Goal: Task Accomplishment & Management: Manage account settings

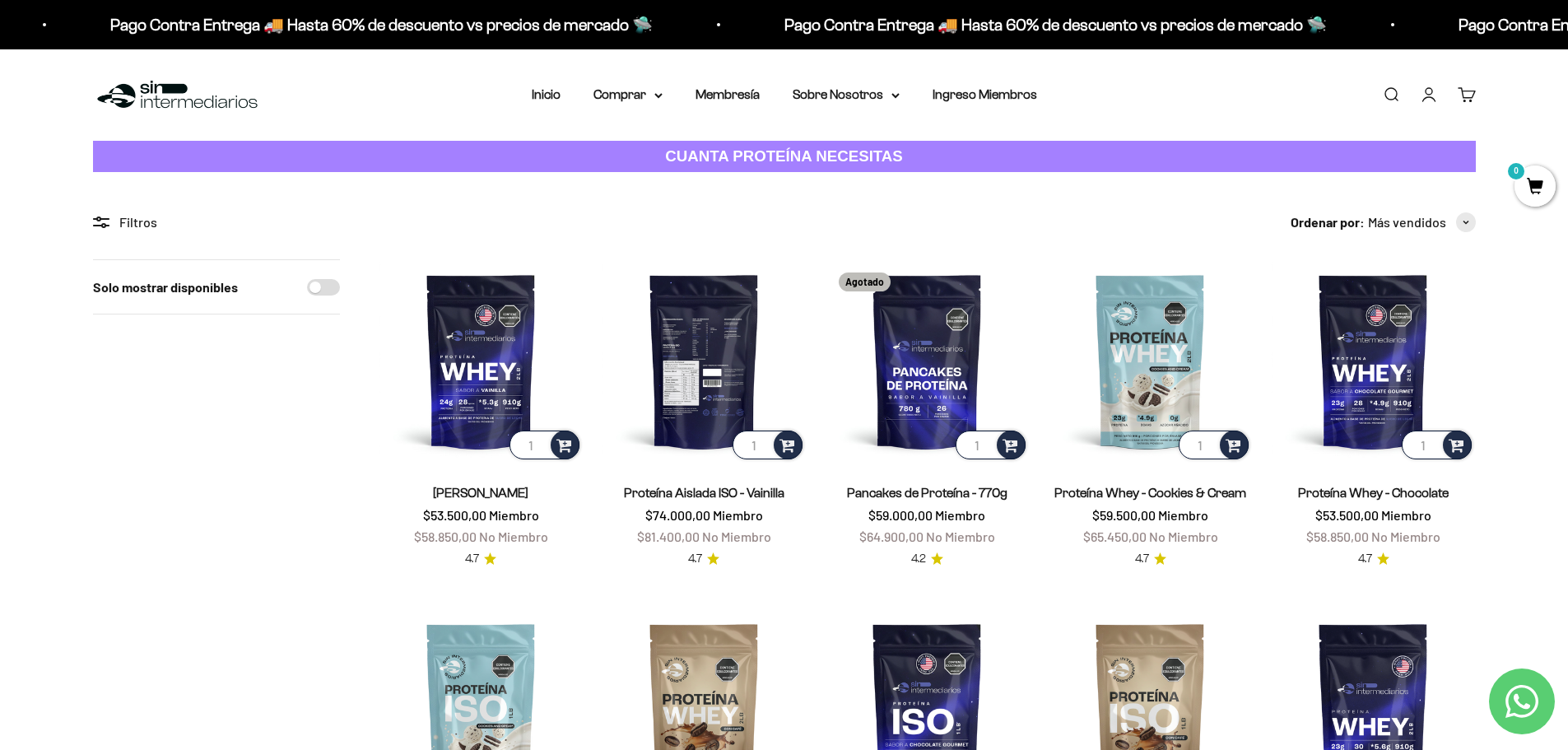
click at [711, 373] on img at bounding box center [703, 361] width 203 height 203
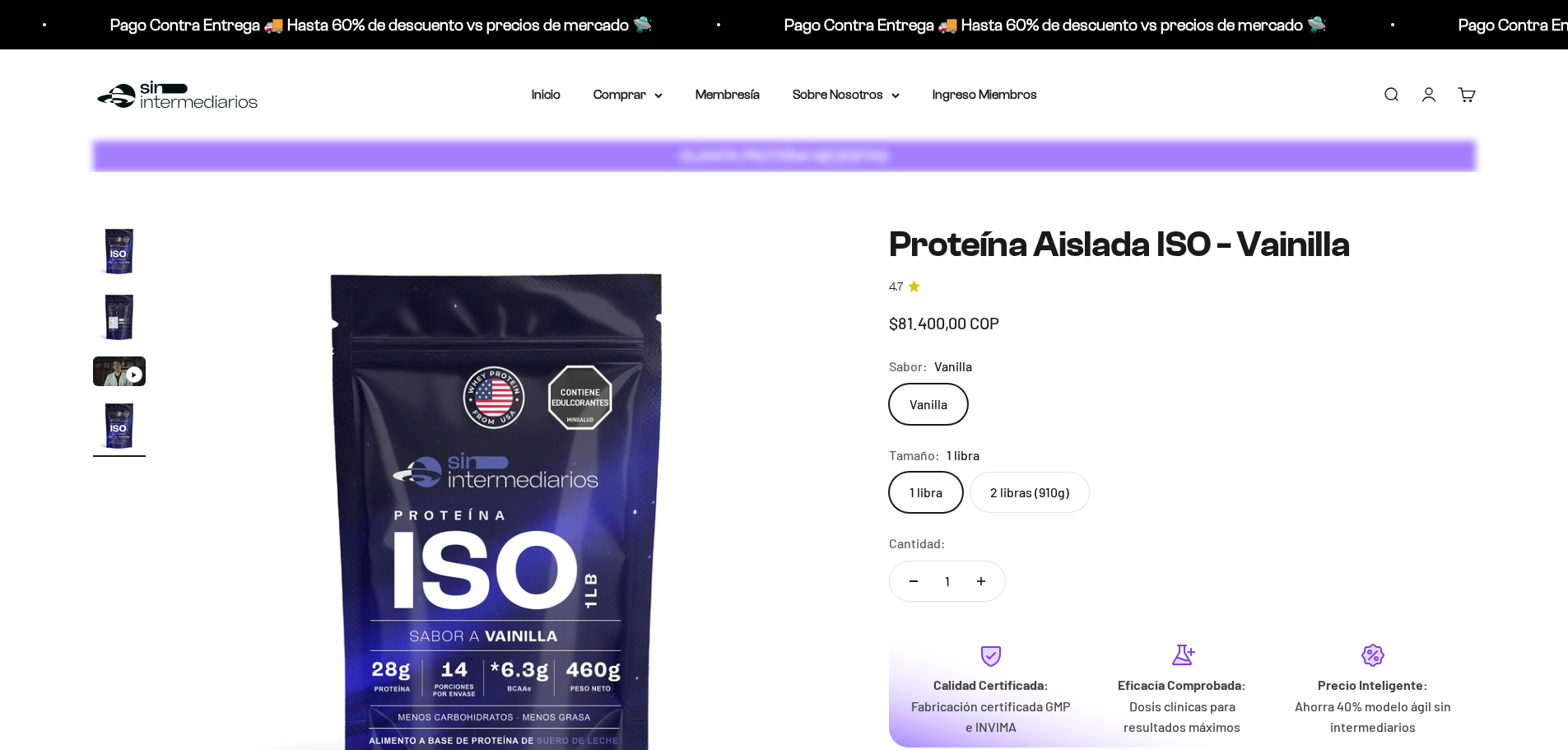
scroll to position [0, 1934]
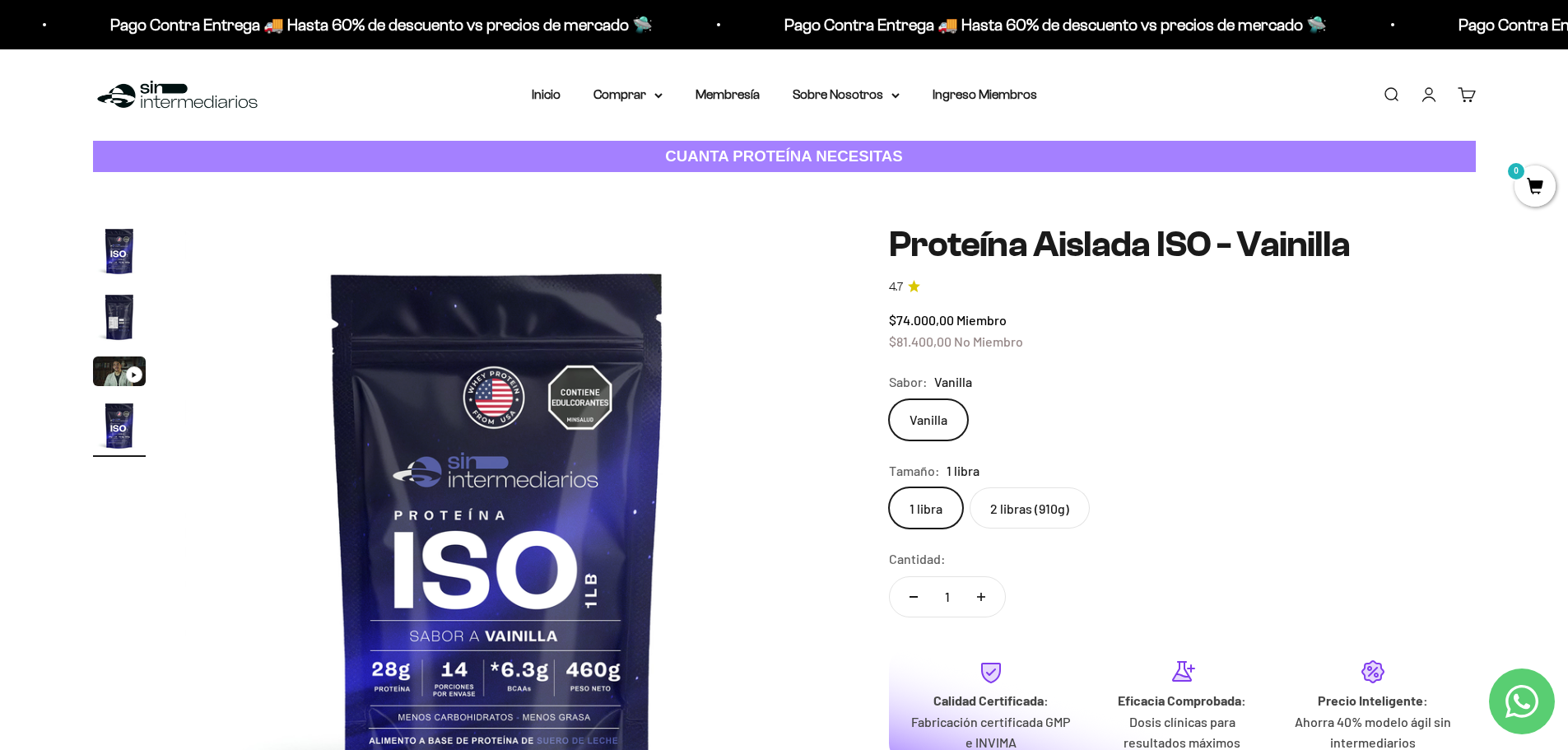
click at [1021, 517] on label "2 libras (910g)" at bounding box center [1030, 508] width 120 height 41
click at [889, 488] on input "2 libras (910g)" at bounding box center [889, 487] width 1 height 1
click at [943, 507] on label "1 libra" at bounding box center [927, 508] width 74 height 41
click at [889, 488] on input "1 libra" at bounding box center [889, 487] width 1 height 1
click at [1049, 501] on label "2 libras (910g)" at bounding box center [1030, 508] width 120 height 41
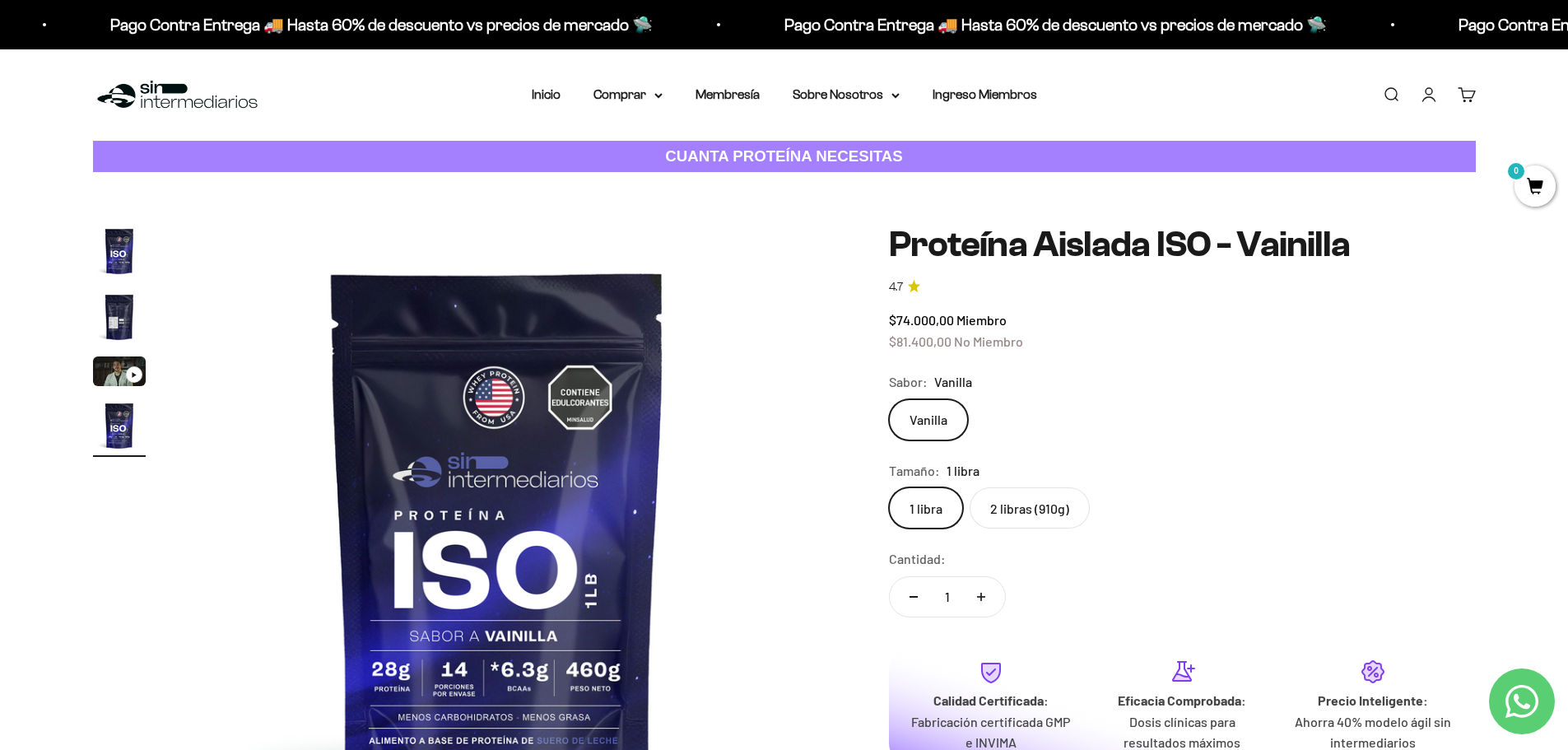
click at [889, 488] on input "2 libras (910g)" at bounding box center [889, 487] width 1 height 1
click at [939, 520] on label "1 libra" at bounding box center [927, 508] width 74 height 41
click at [889, 488] on input "1 libra" at bounding box center [889, 487] width 1 height 1
click at [1021, 503] on label "2 libras (910g)" at bounding box center [1030, 508] width 120 height 41
click at [889, 488] on input "2 libras (910g)" at bounding box center [889, 487] width 1 height 1
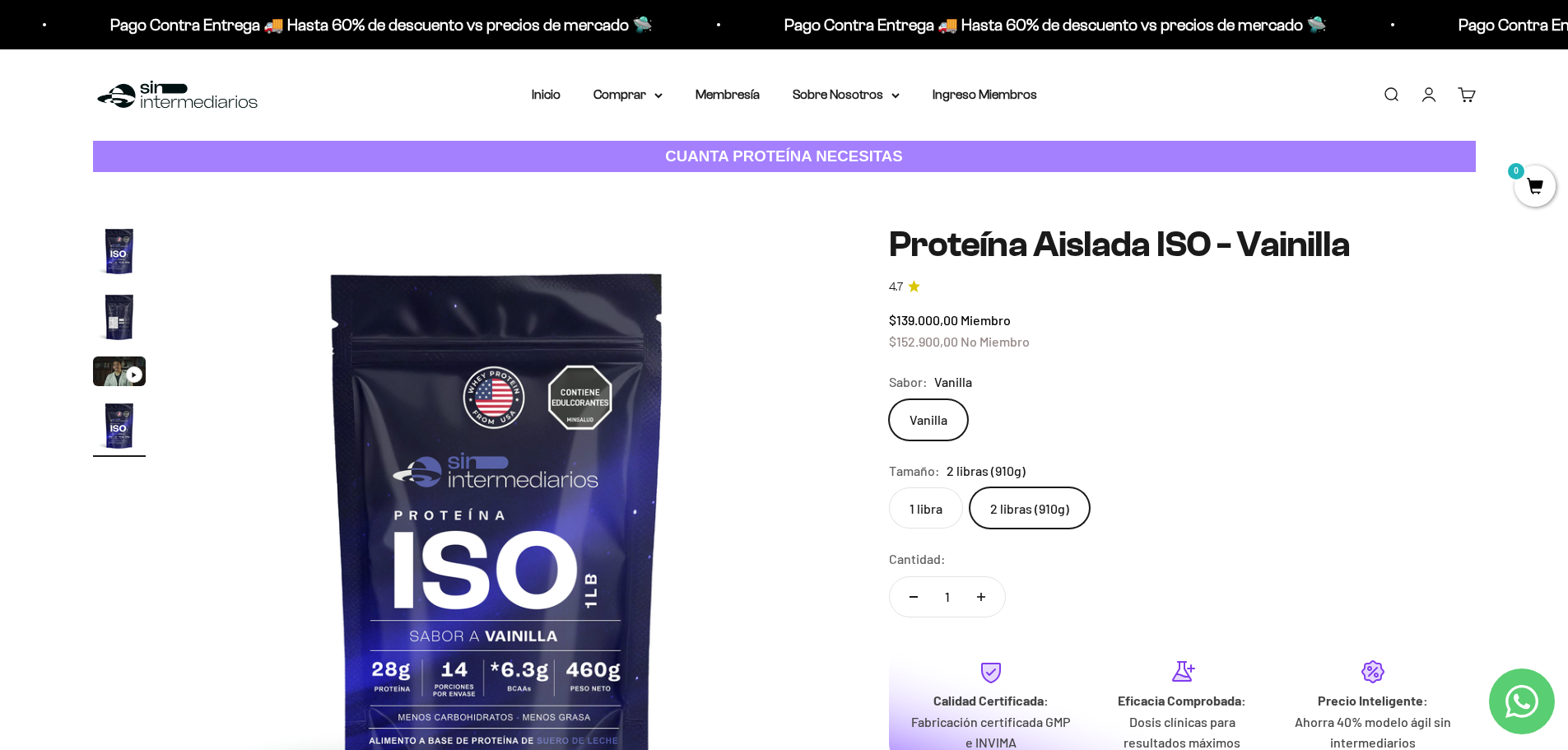
click at [955, 521] on label "1 libra" at bounding box center [927, 508] width 74 height 41
click at [889, 488] on input "1 libra" at bounding box center [889, 487] width 1 height 1
click at [1055, 510] on label "2 libras (910g)" at bounding box center [1030, 508] width 120 height 41
click at [889, 488] on input "2 libras (910g)" at bounding box center [889, 487] width 1 height 1
click at [1429, 97] on link "Iniciar sesión" at bounding box center [1429, 94] width 18 height 18
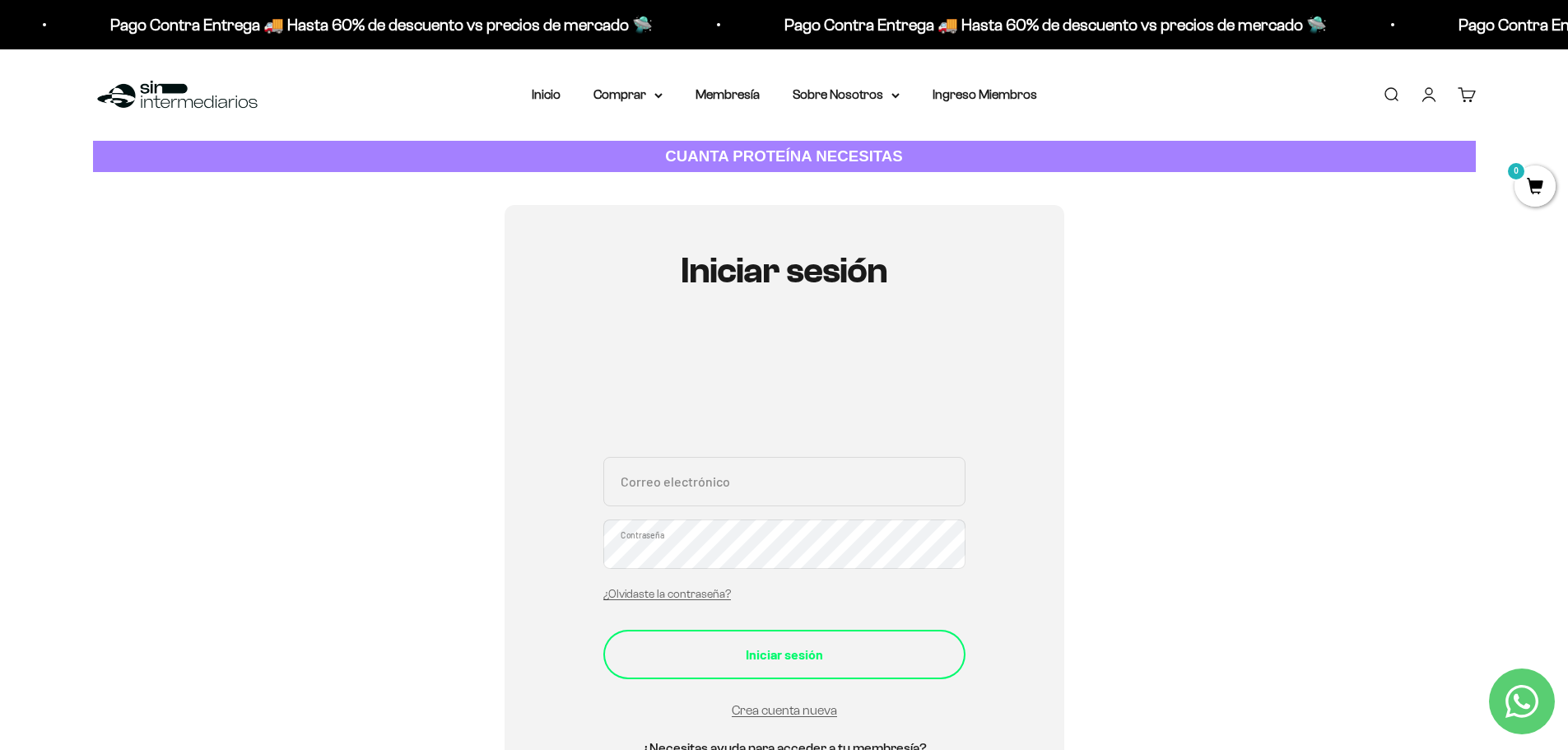
type input "arq.juanesramirez@gmail.com"
click at [775, 661] on div "Iniciar sesión" at bounding box center [784, 654] width 297 height 21
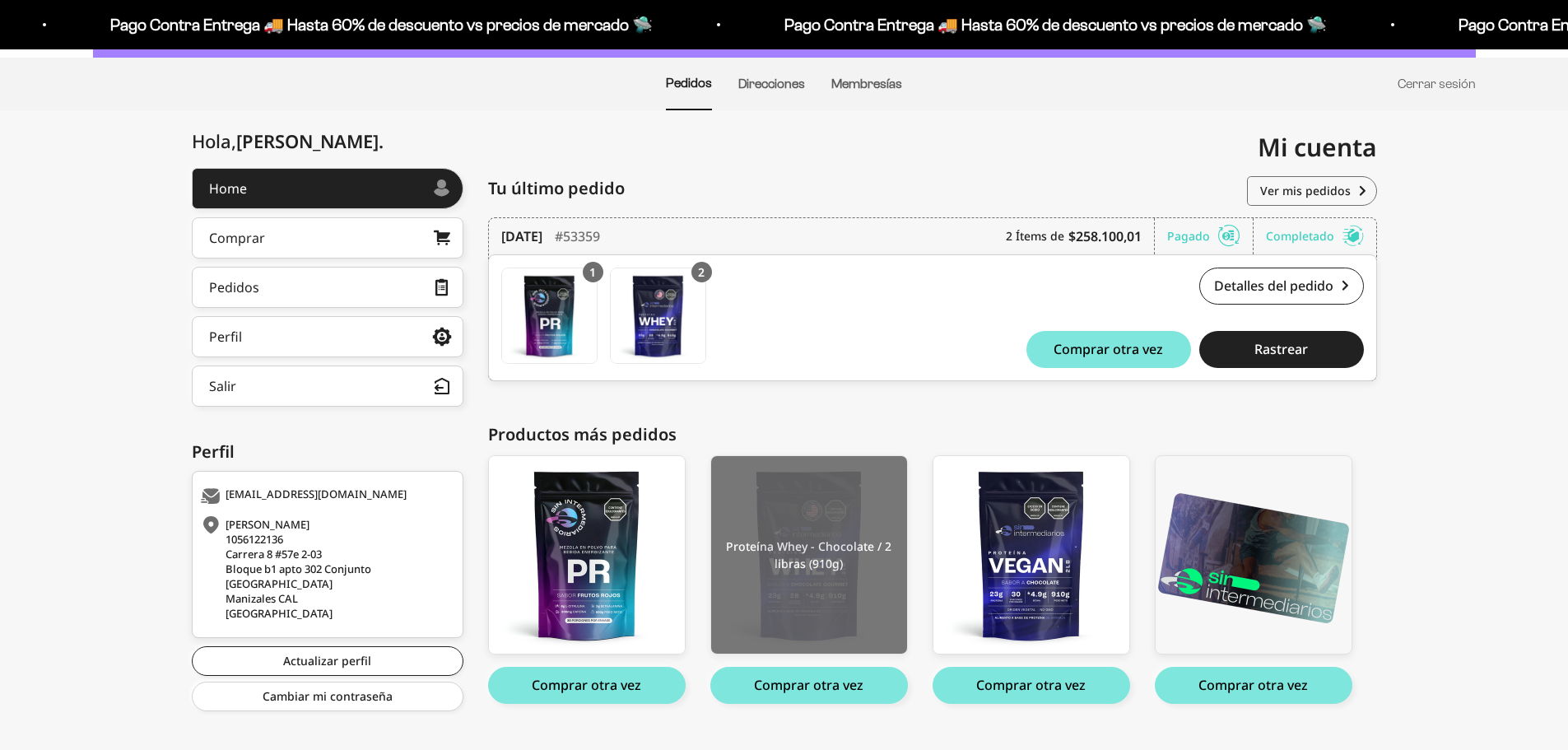
scroll to position [147, 0]
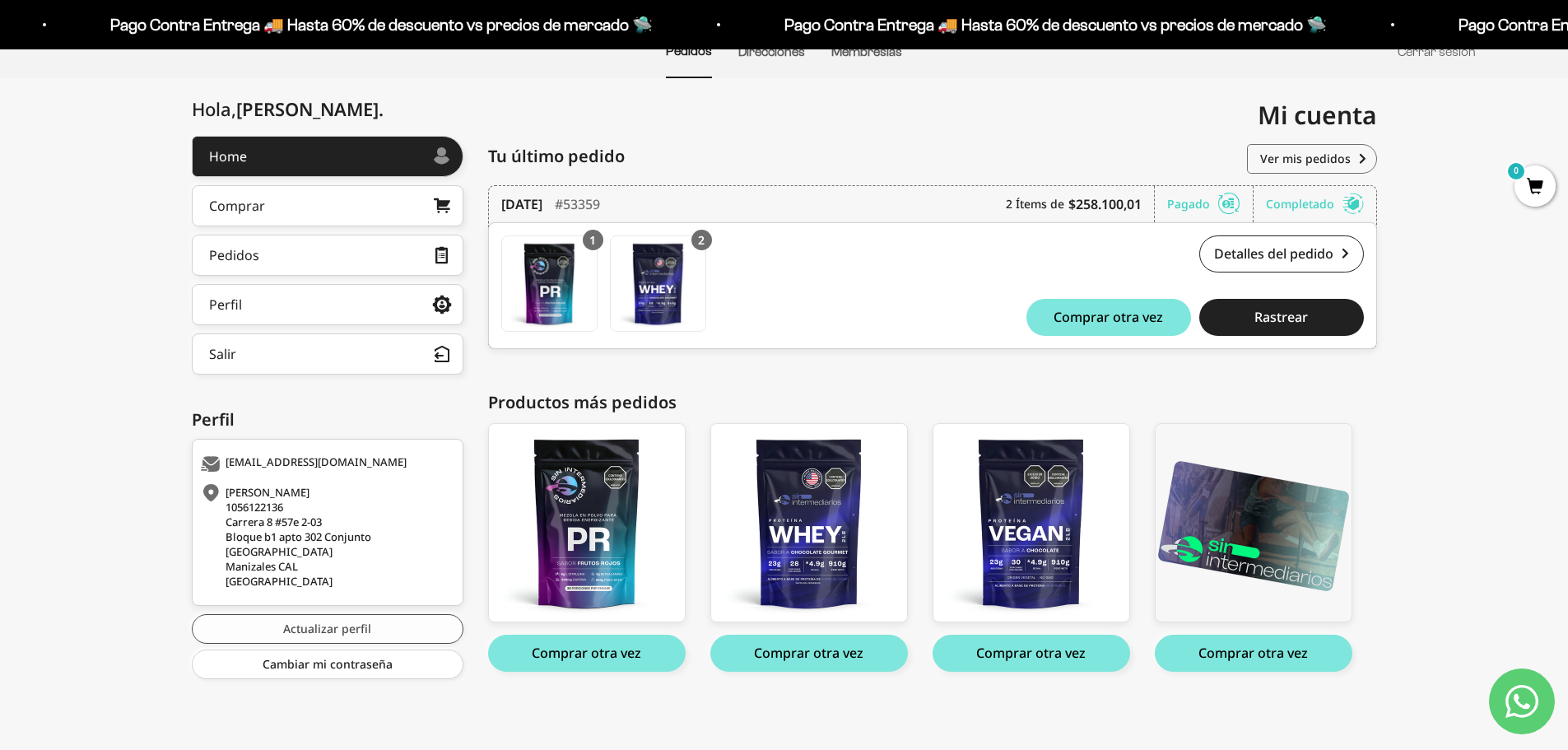
click at [369, 628] on link "Actualizar perfil" at bounding box center [327, 628] width 272 height 30
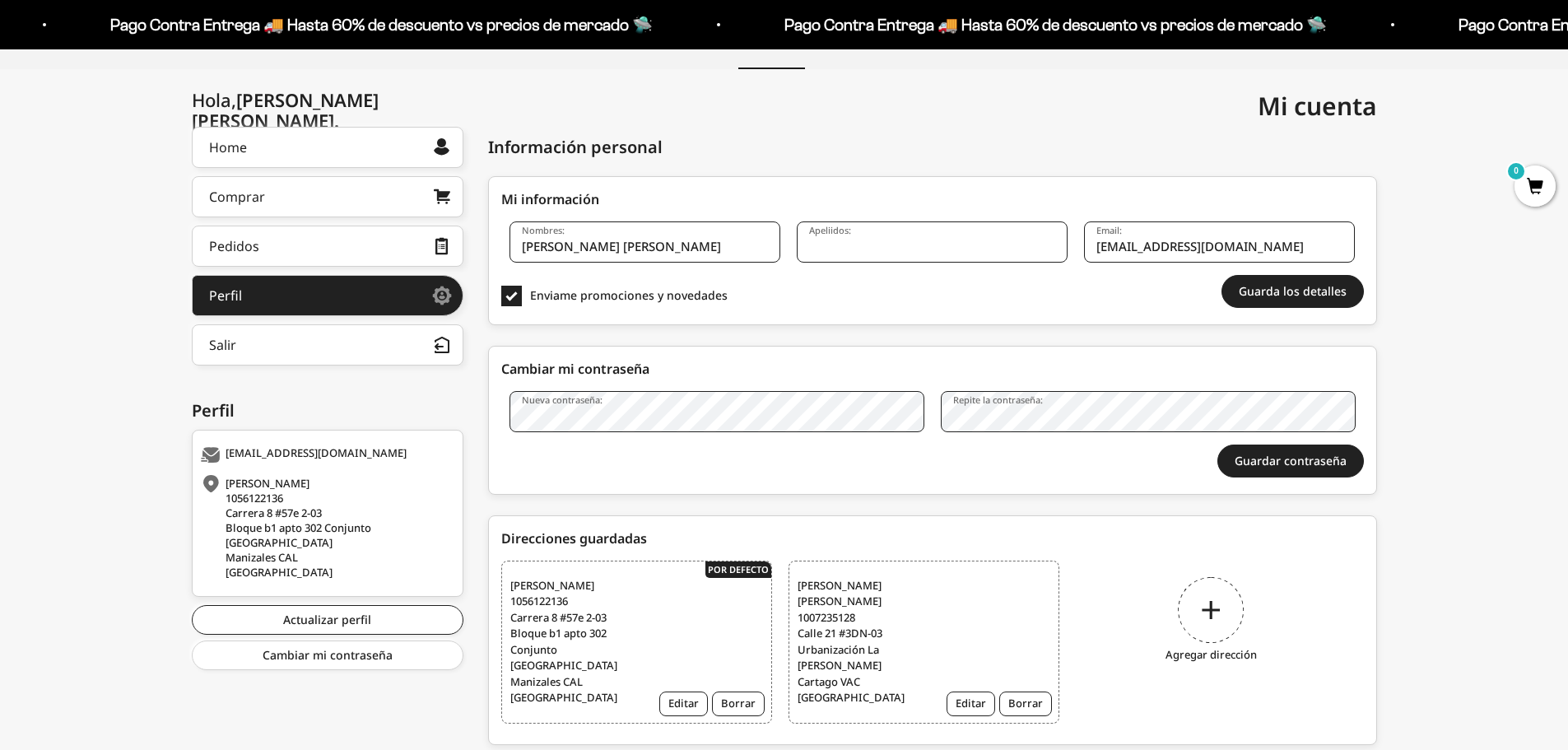
scroll to position [204, 0]
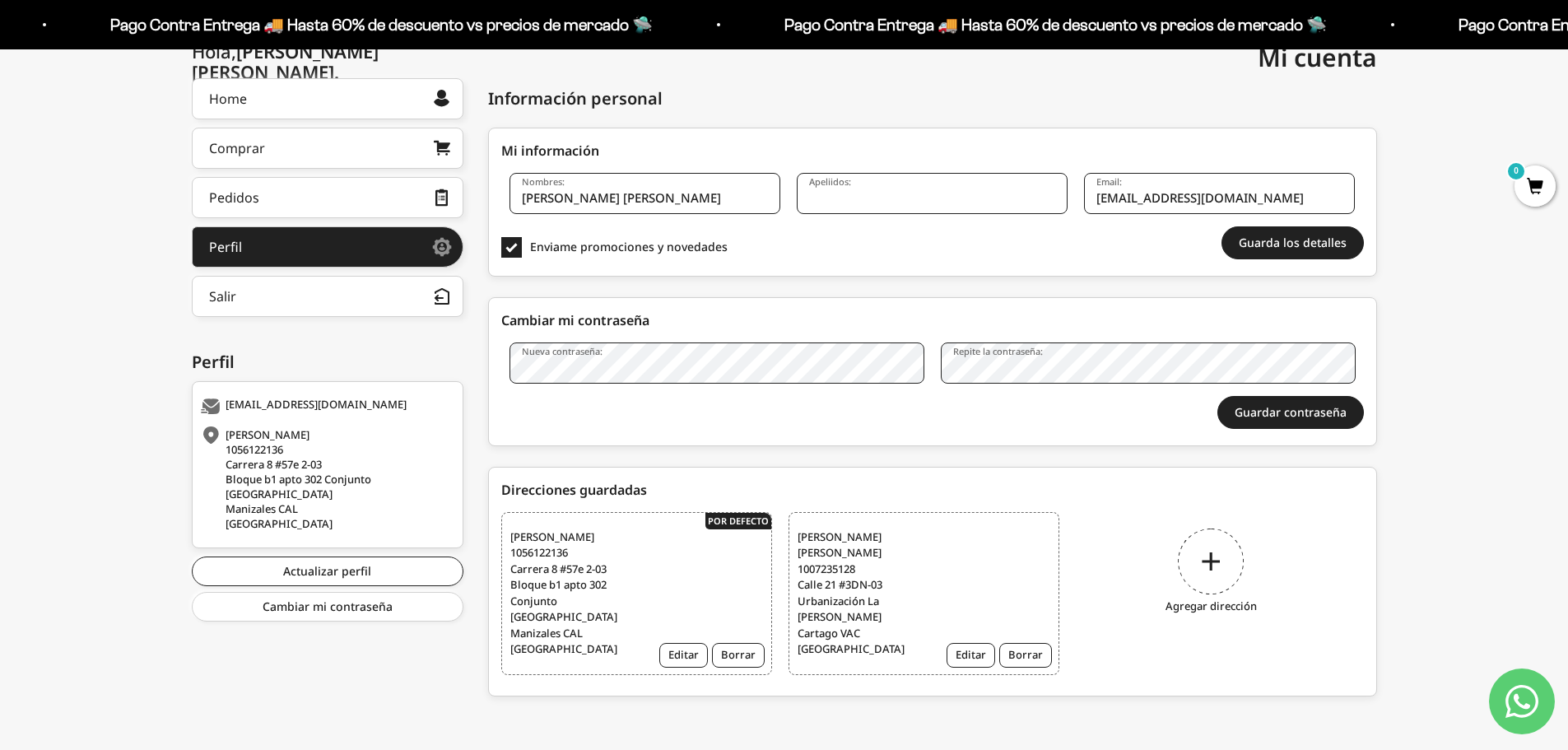
click at [951, 585] on div "Juan Esteban Ramírez García 1007235128 Calle 21 #3DN-03 Urbanización La Linda C…" at bounding box center [924, 593] width 271 height 163
click at [870, 522] on div "Juan Esteban Ramírez García 1007235128 Calle 21 #3DN-03 Urbanización La Linda C…" at bounding box center [924, 593] width 271 height 163
click at [970, 643] on button "Editar" at bounding box center [971, 656] width 49 height 25
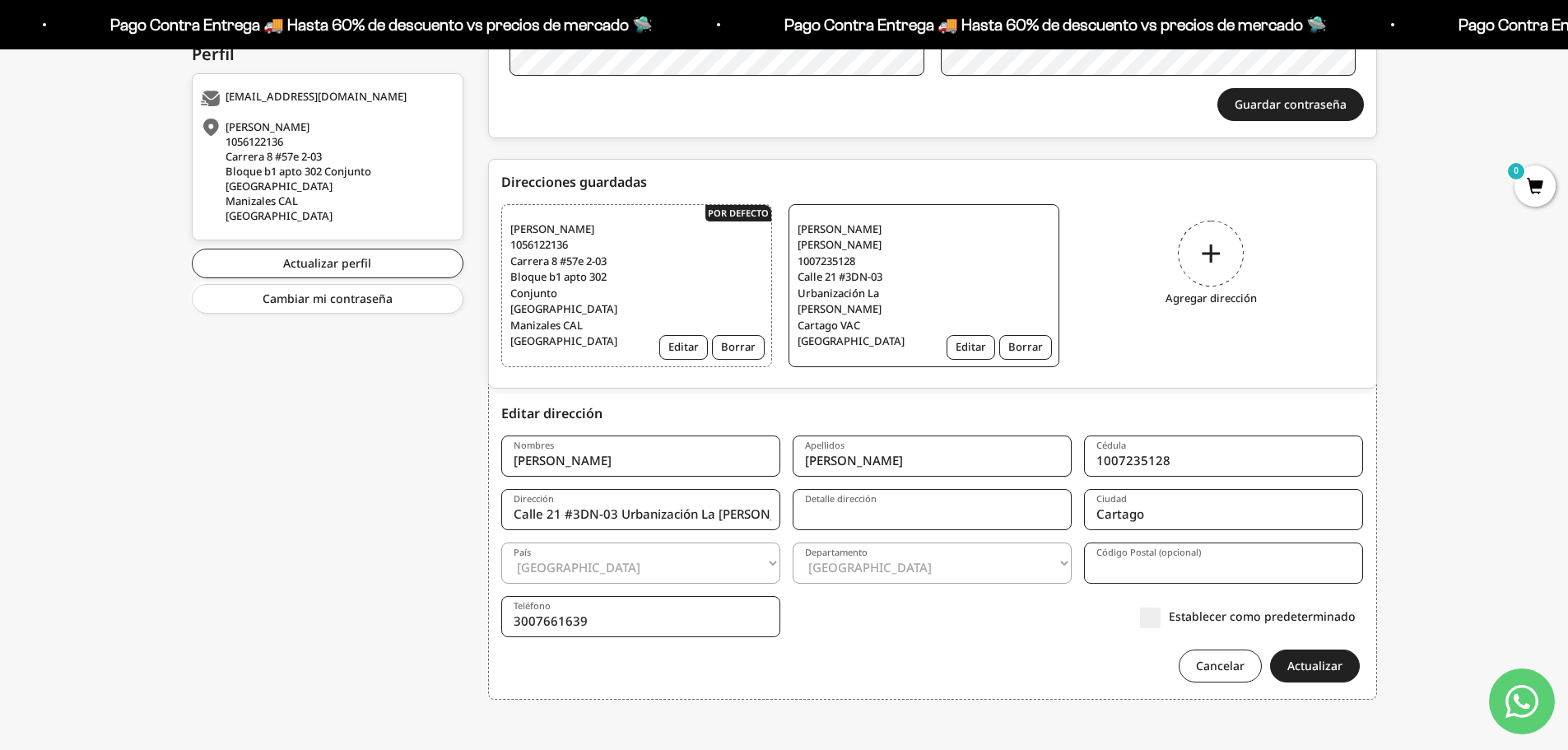
scroll to position [524, 0]
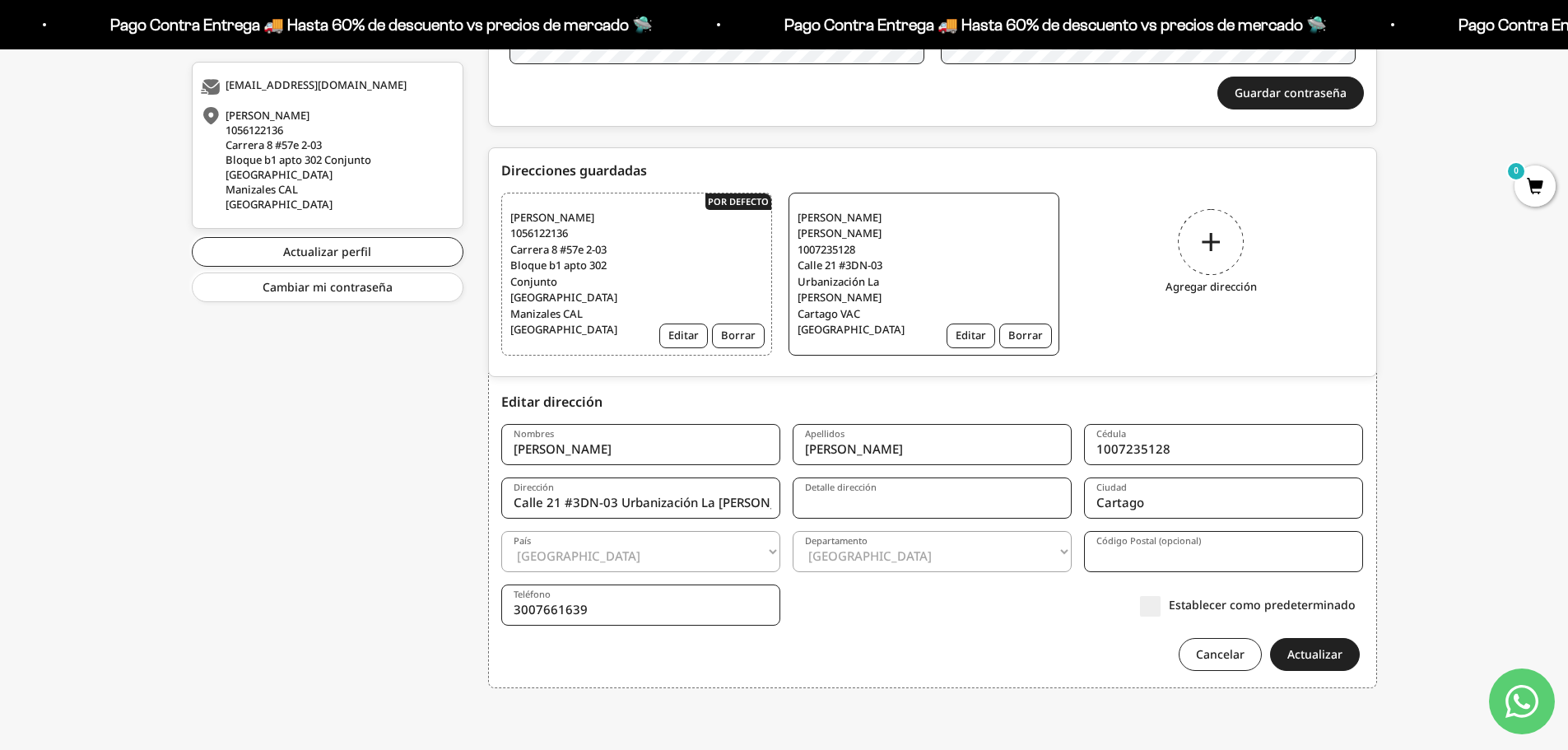
click at [1159, 608] on label "Establecer como predeterminado" at bounding box center [1248, 604] width 216 height 17
click at [1356, 605] on input "Establecer como predeterminado" at bounding box center [1356, 605] width 0 height 0
click at [1305, 648] on button "Actualizar" at bounding box center [1315, 654] width 90 height 33
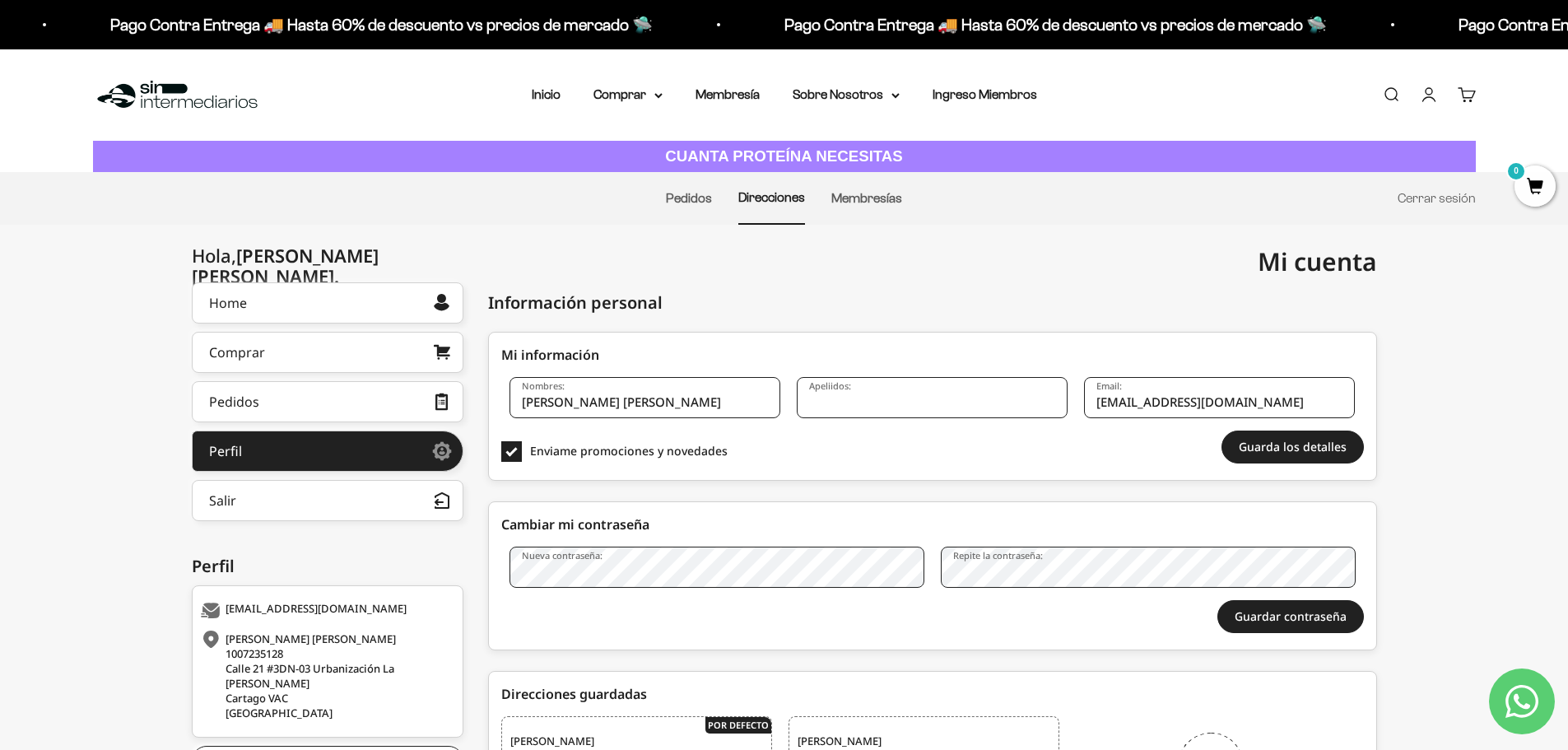
click at [197, 105] on img at bounding box center [177, 94] width 169 height 35
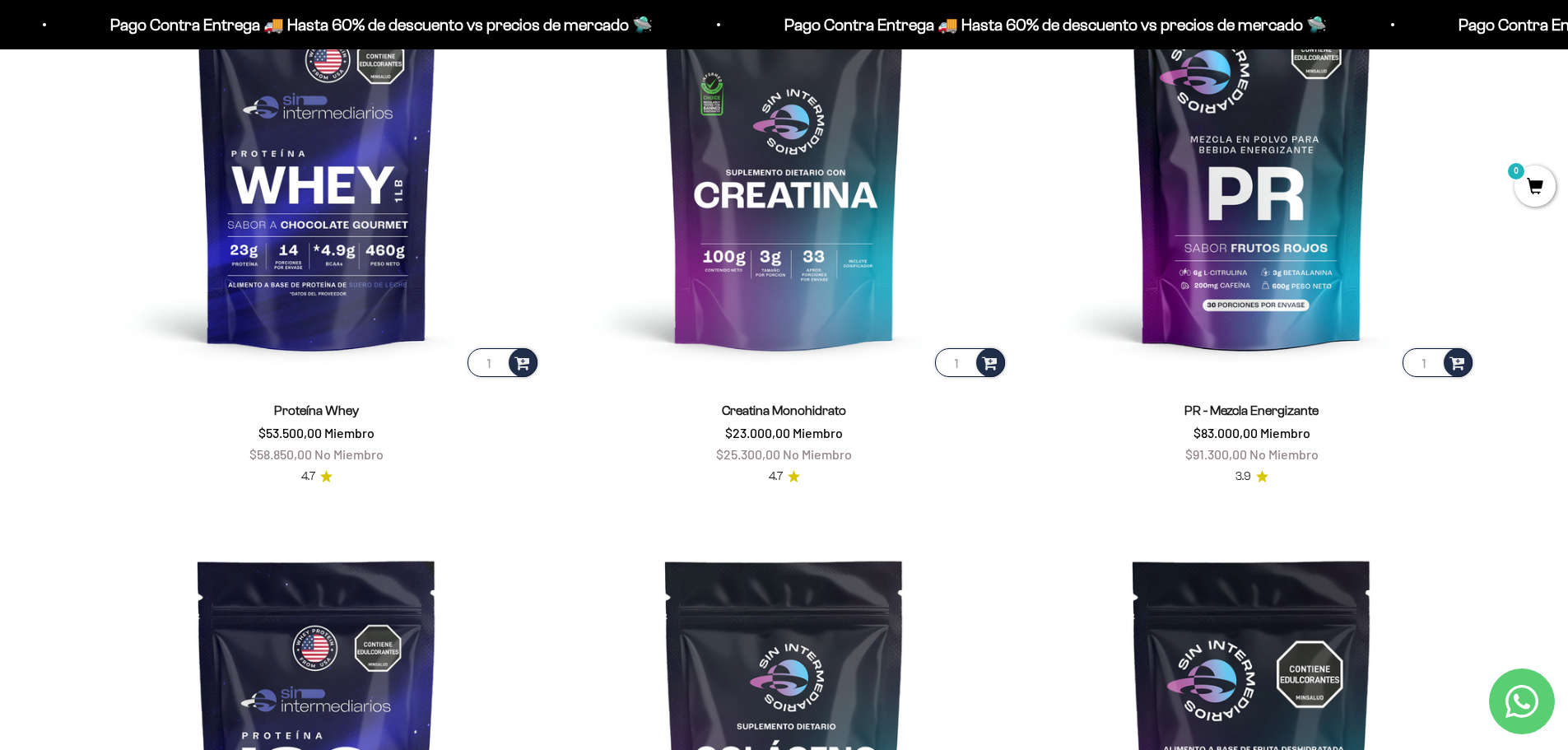
scroll to position [1317, 0]
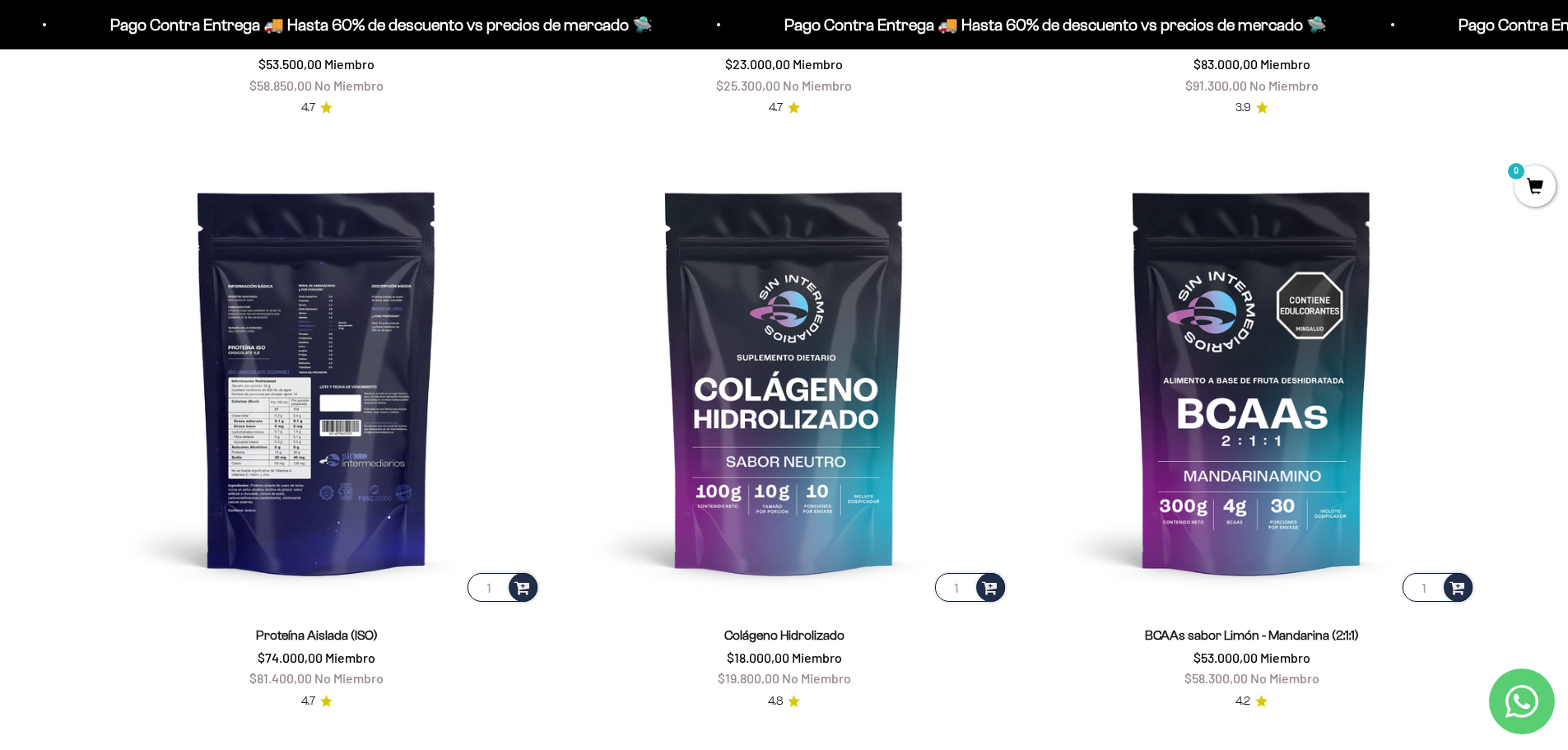
click at [365, 431] on img at bounding box center [316, 381] width 448 height 448
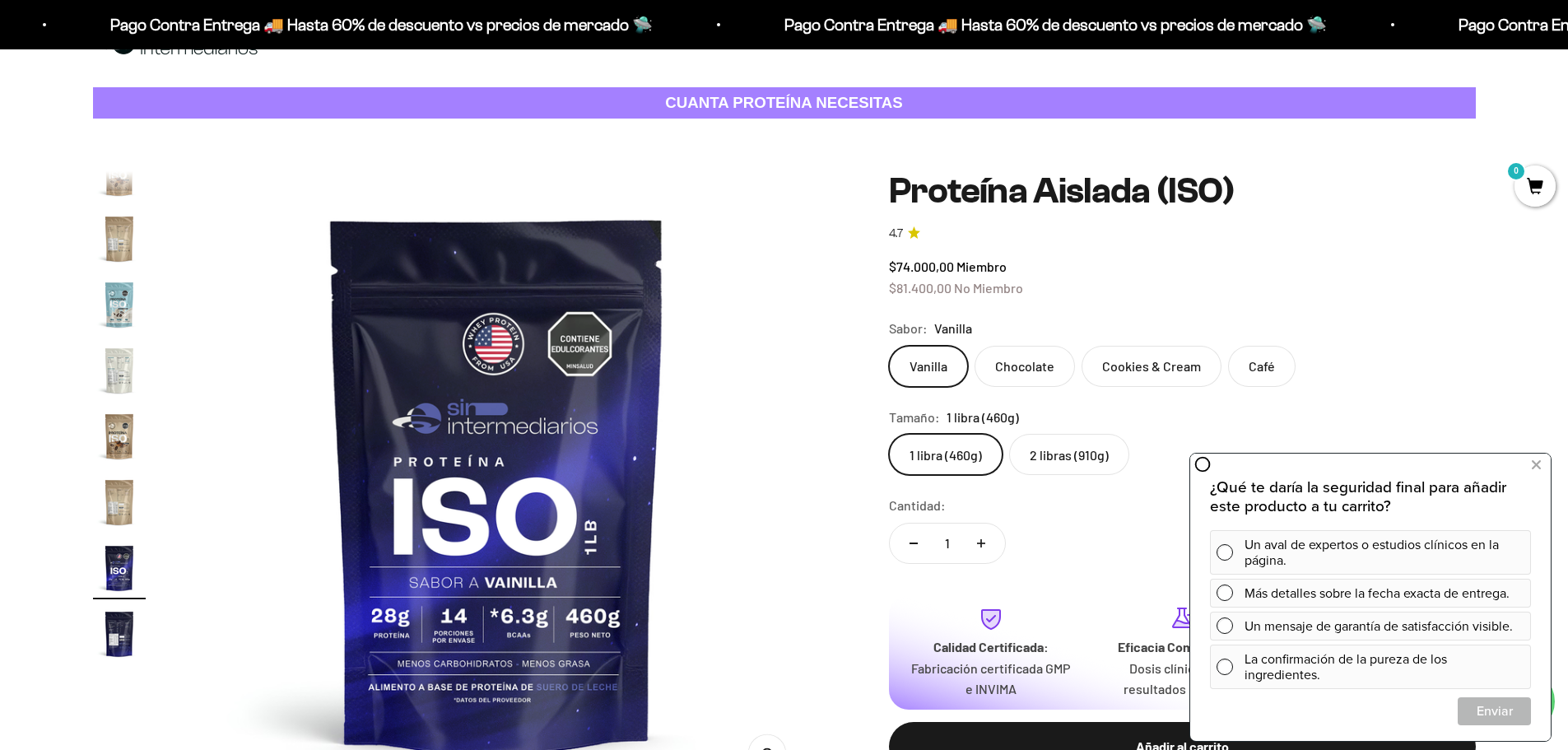
scroll to position [165, 0]
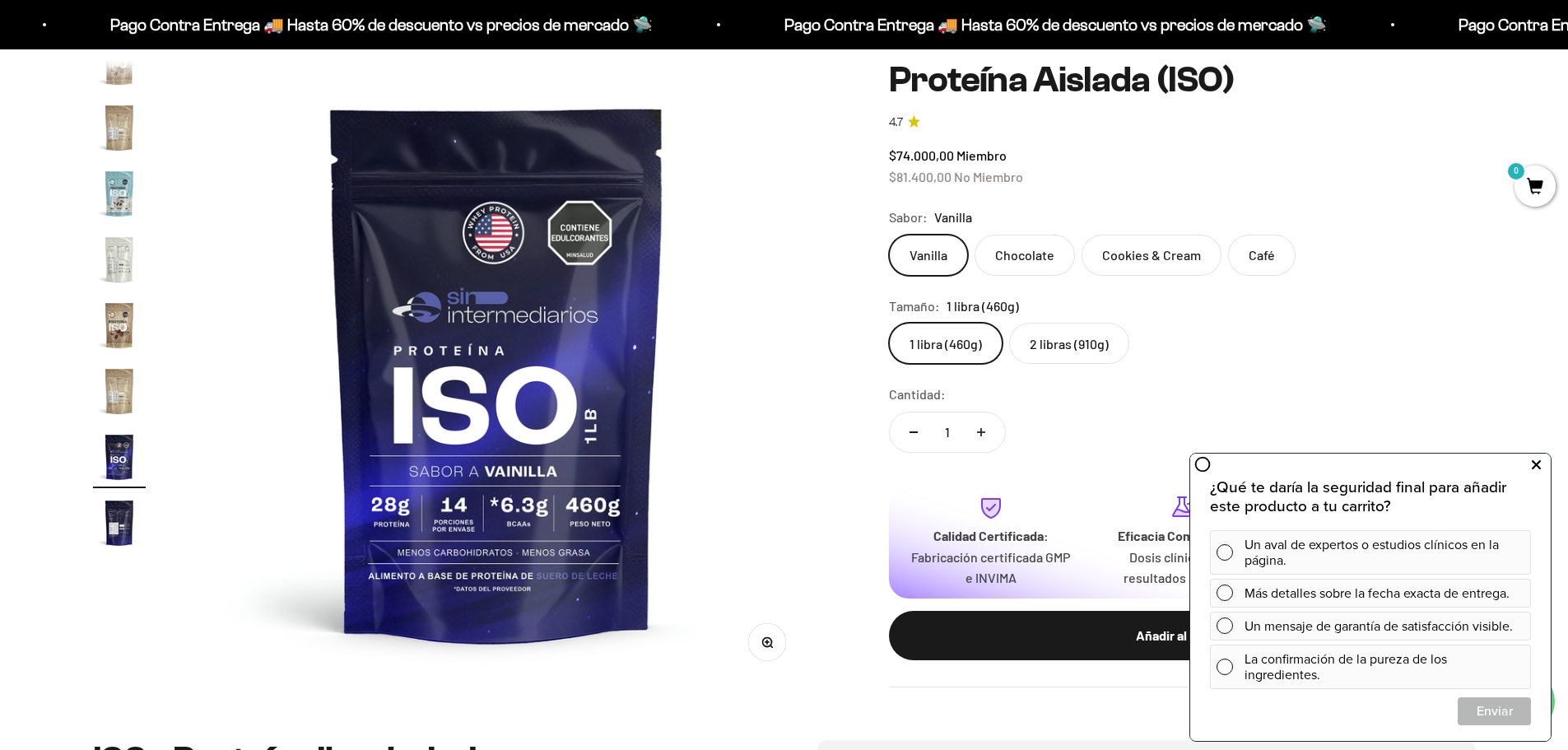
click at [1534, 464] on icon at bounding box center [1536, 465] width 9 height 21
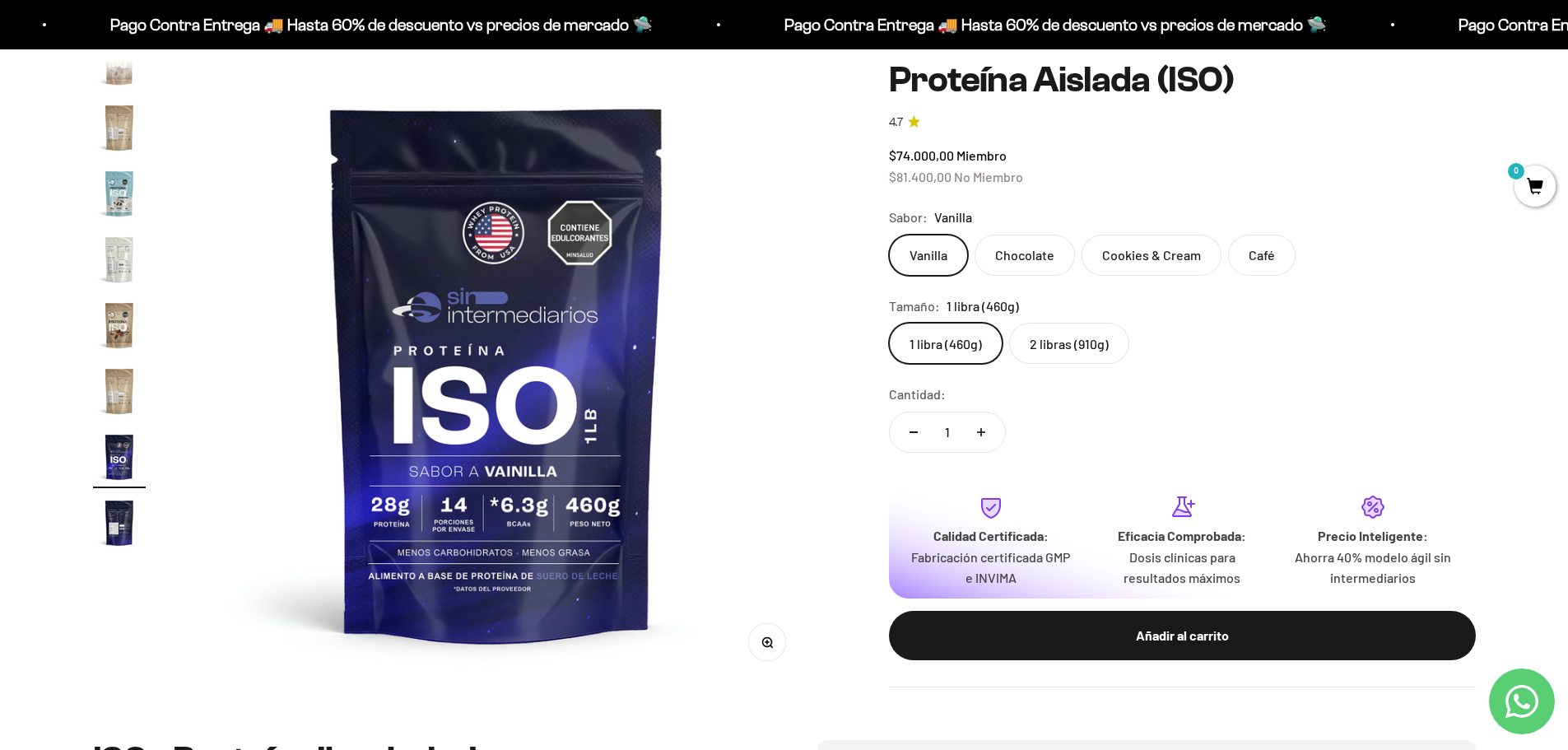
scroll to position [0, 0]
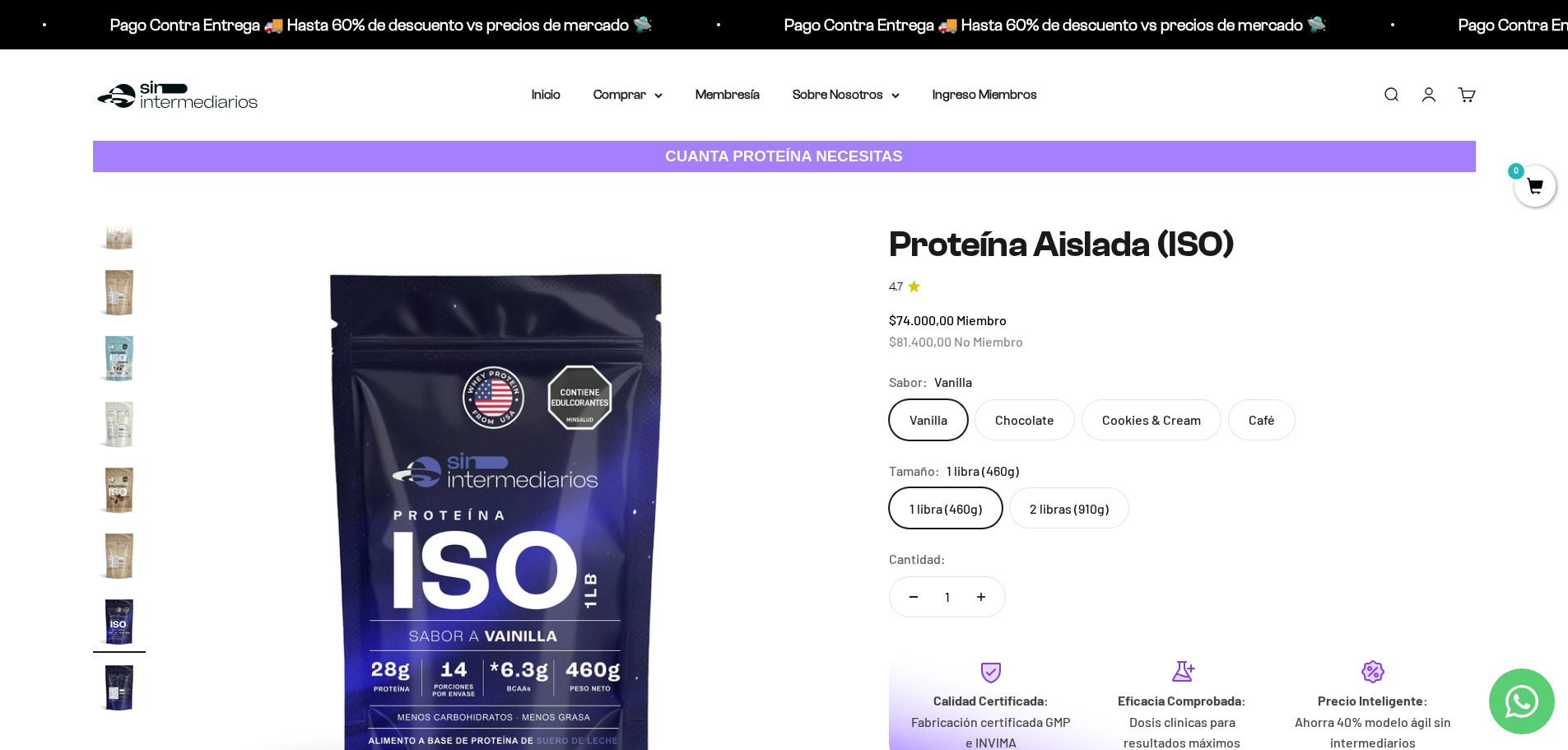
click at [1083, 511] on label "2 libras (910g)" at bounding box center [1069, 508] width 120 height 41
click at [889, 488] on input "2 libras (910g)" at bounding box center [889, 487] width 1 height 1
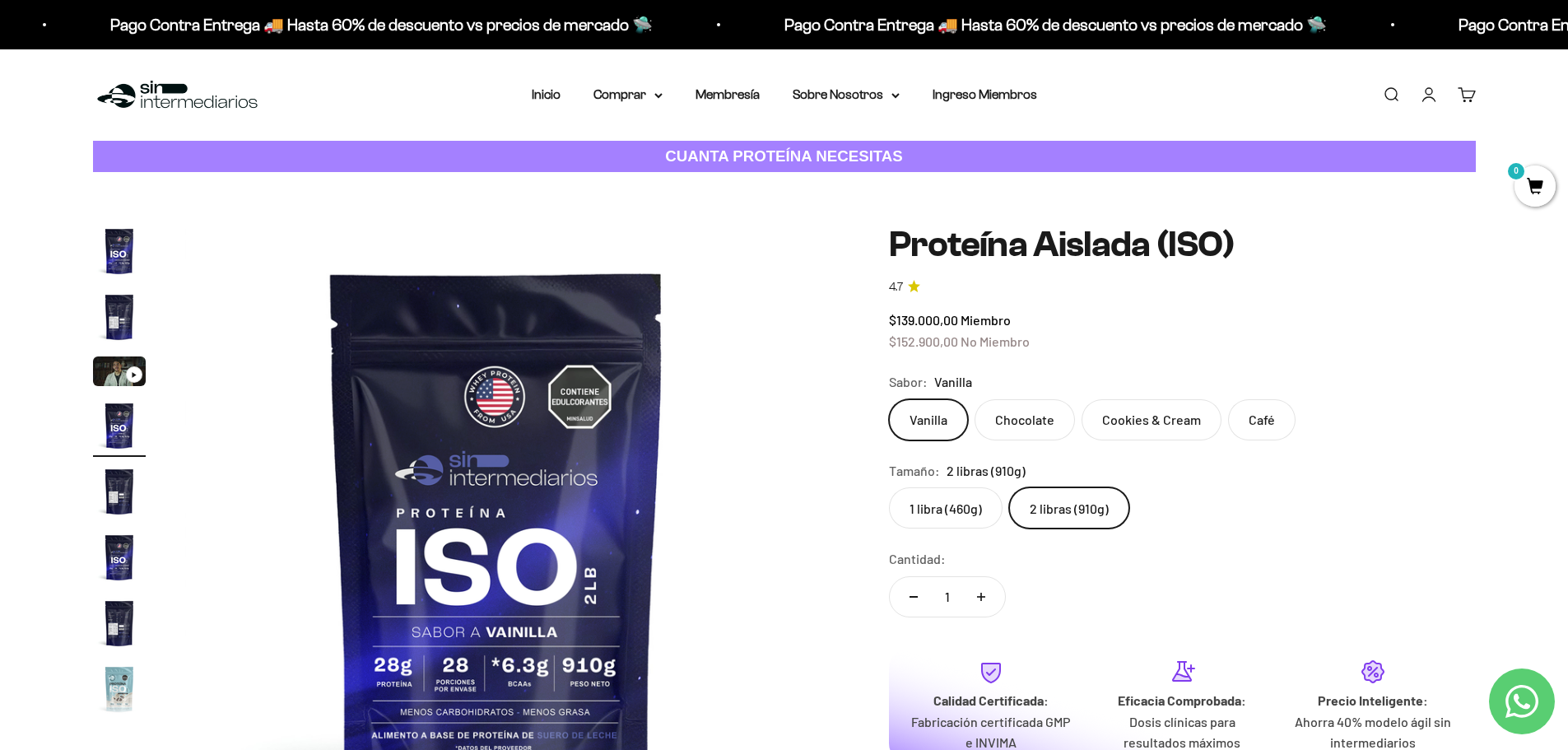
click at [972, 507] on label "1 libra (460g)" at bounding box center [946, 508] width 114 height 41
click at [889, 488] on input "1 libra (460g)" at bounding box center [889, 487] width 1 height 1
